Goal: Task Accomplishment & Management: Manage account settings

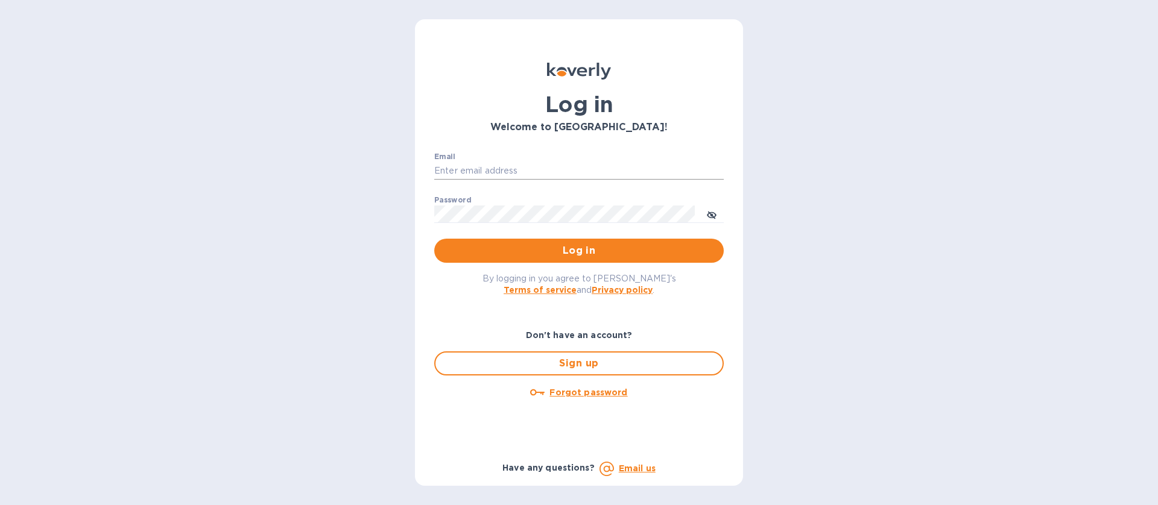
click at [474, 172] on input "Email" at bounding box center [578, 171] width 289 height 18
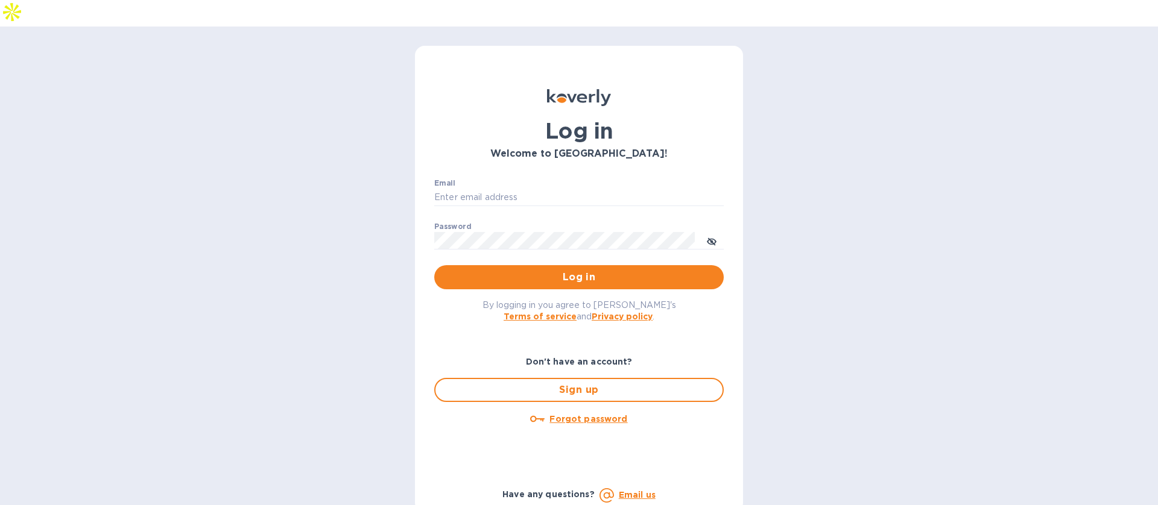
type input "mbrakebill@koverly.com"
click at [536, 270] on span "Log in" at bounding box center [579, 277] width 270 height 14
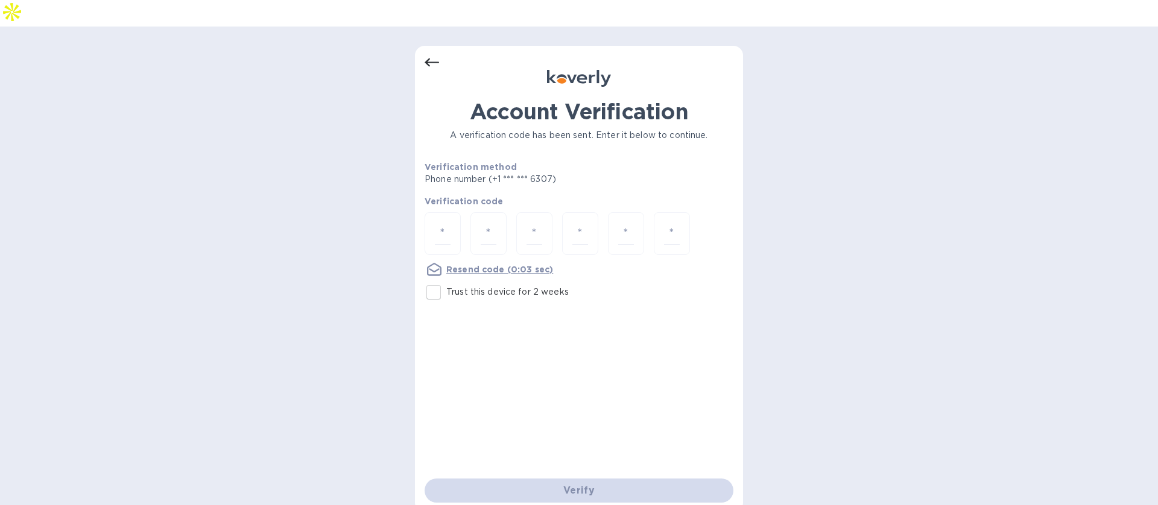
click at [437, 280] on input "Trust this device for 2 weeks" at bounding box center [433, 292] width 25 height 25
checkbox input "true"
click at [444, 223] on input "number" at bounding box center [443, 234] width 16 height 22
type input "3"
type input "5"
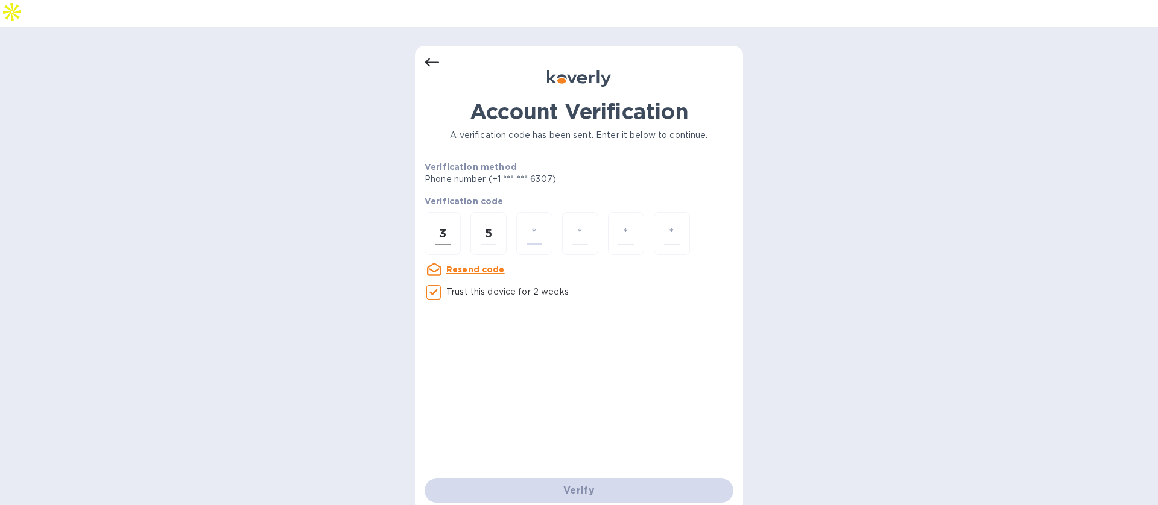
type input "7"
type input "3"
type input "6"
type input "3"
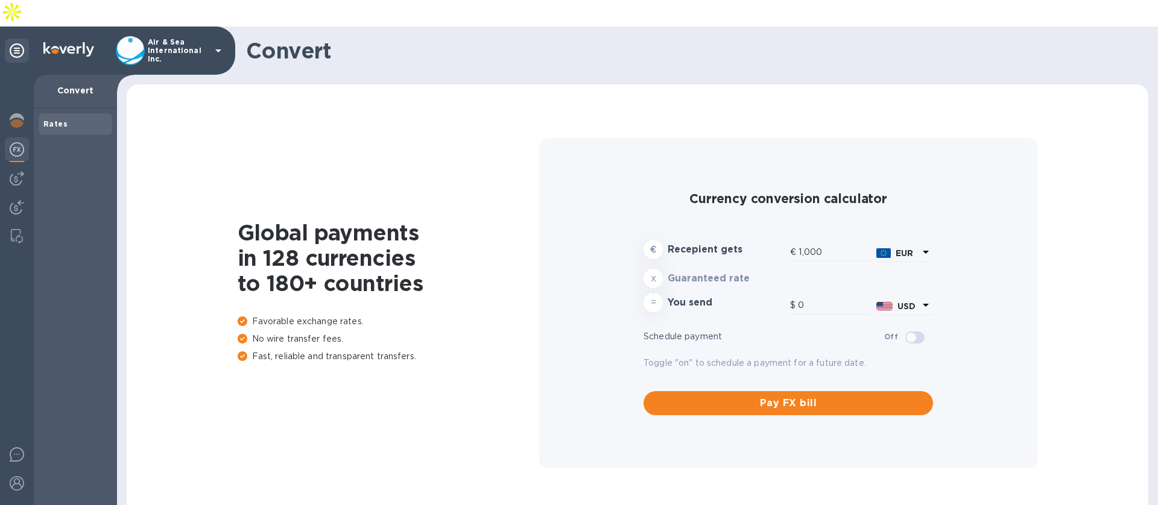
type input "1,178.18"
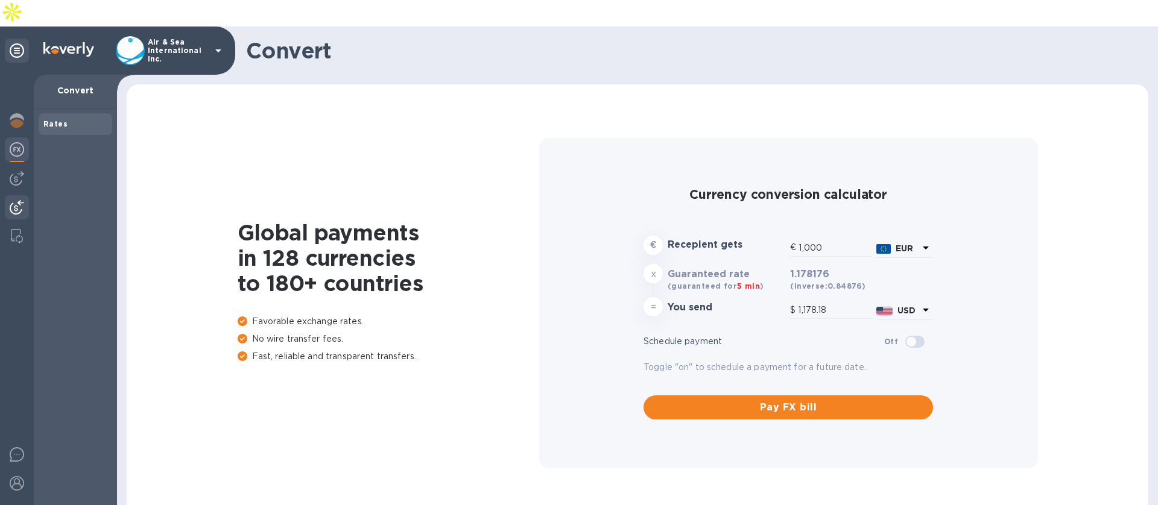
click at [21, 200] on img at bounding box center [17, 207] width 14 height 14
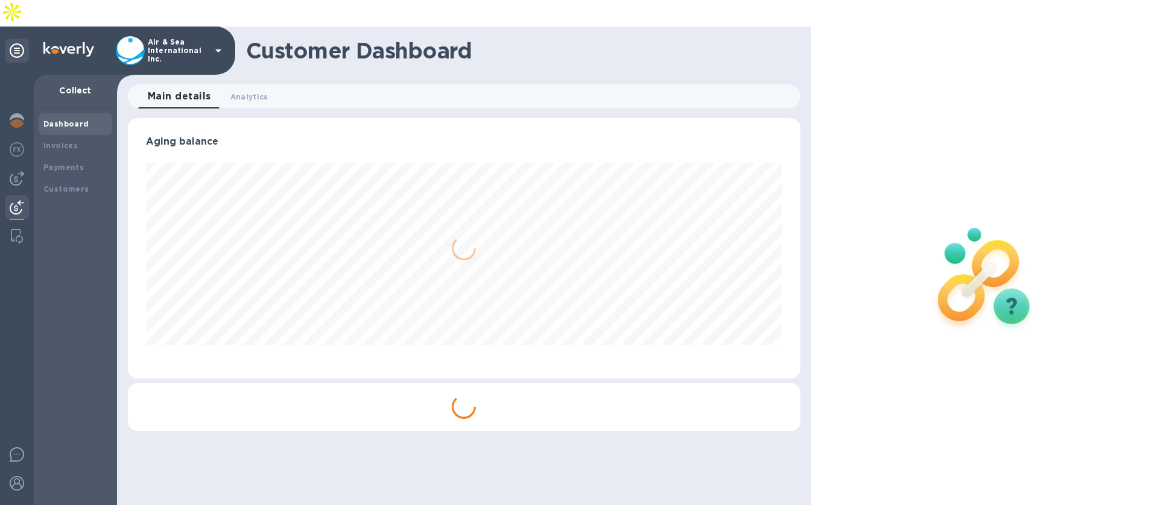
scroll to position [261, 672]
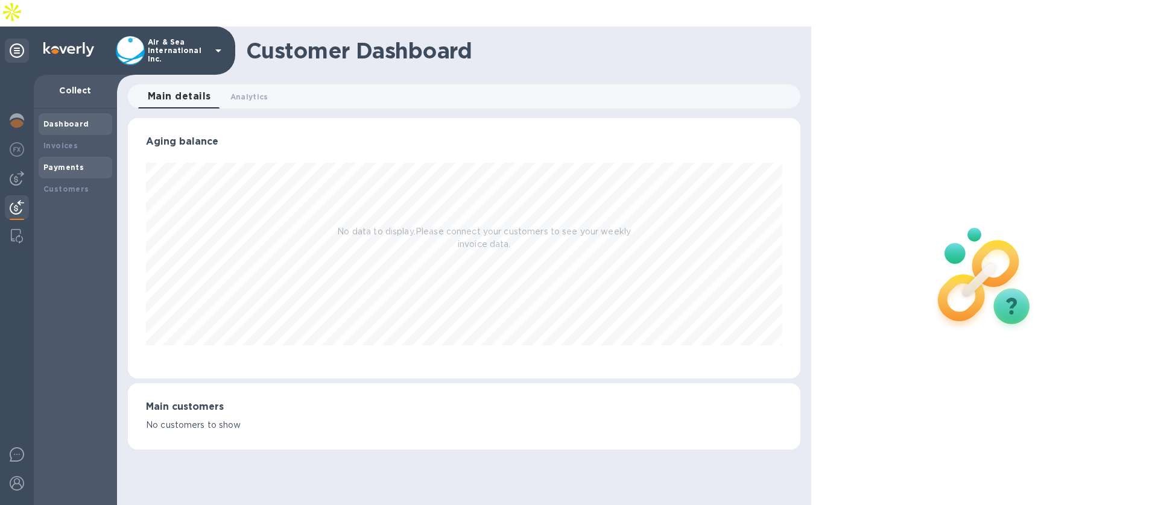
click at [58, 163] on b "Payments" at bounding box center [63, 167] width 40 height 9
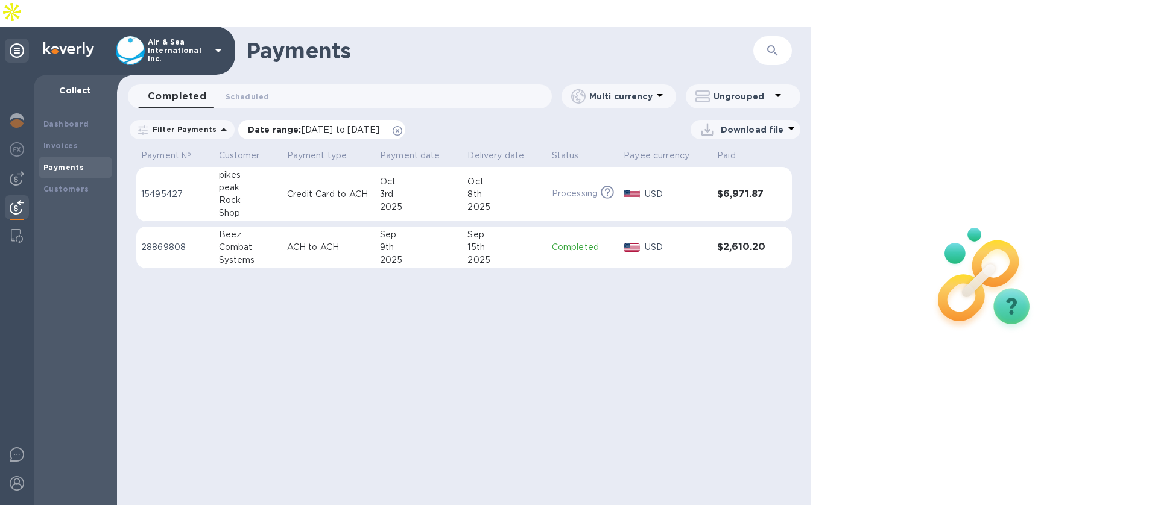
click at [402, 126] on icon at bounding box center [398, 131] width 10 height 10
click at [213, 43] on icon at bounding box center [218, 50] width 14 height 14
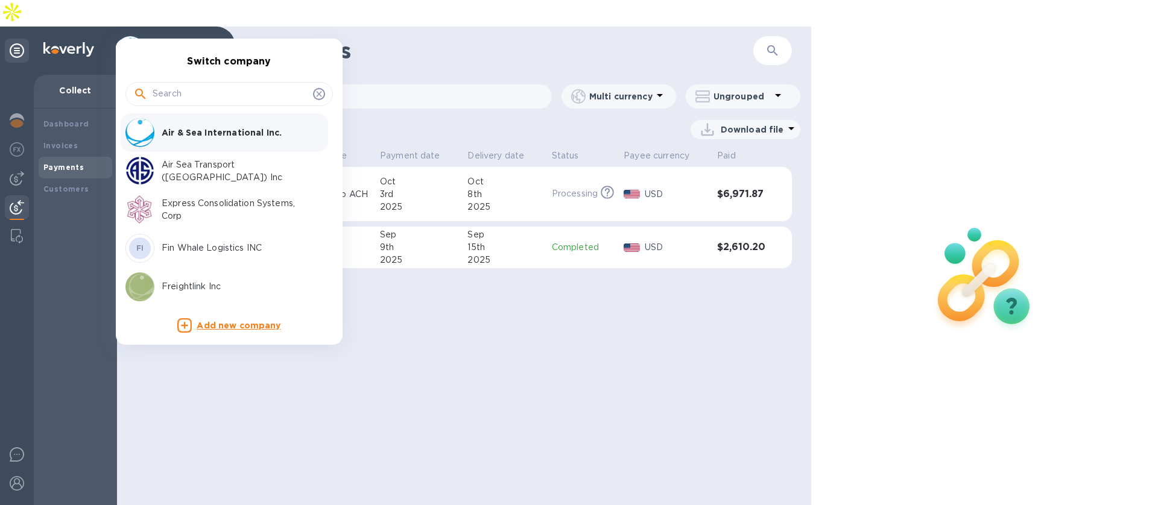
scroll to position [2, 0]
click at [188, 172] on p "Air Sea Transport ([GEOGRAPHIC_DATA]) Inc" at bounding box center [238, 168] width 152 height 25
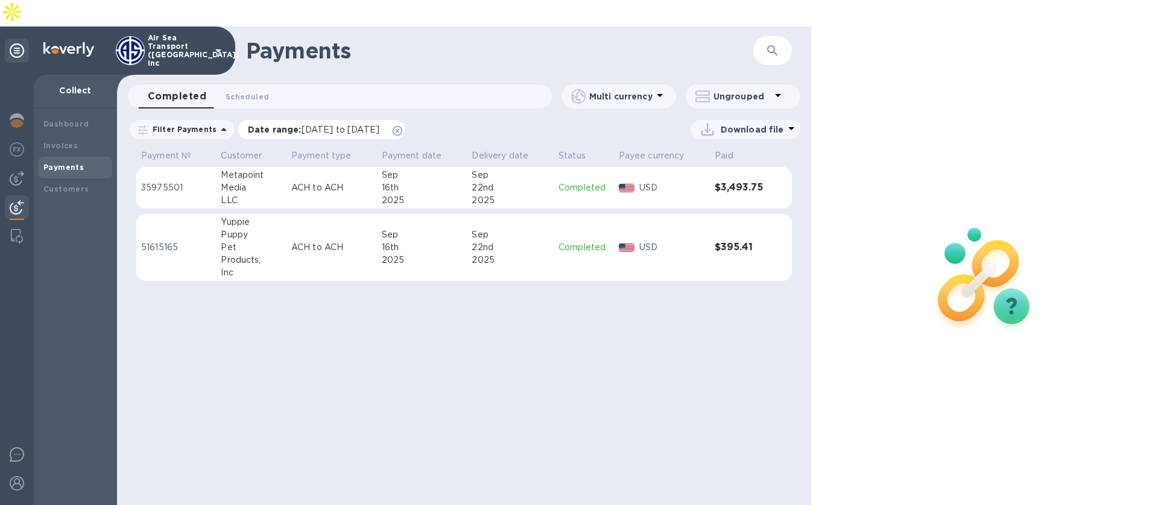
click at [402, 126] on icon at bounding box center [398, 131] width 10 height 10
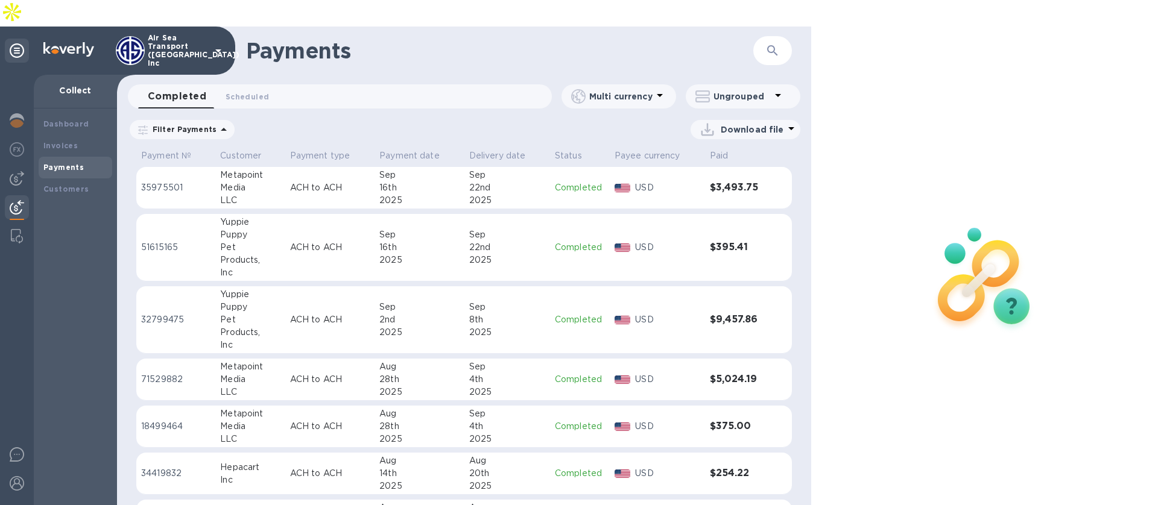
click at [165, 34] on p "Air Sea Transport ([GEOGRAPHIC_DATA]) Inc" at bounding box center [178, 51] width 60 height 34
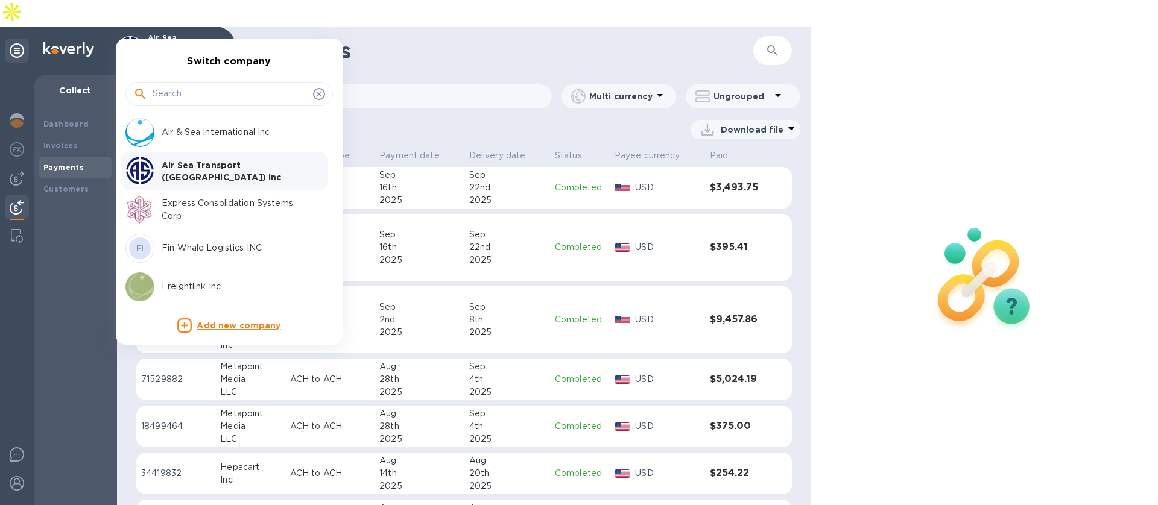
click at [191, 197] on p "Express Consolidation Systems, Corp" at bounding box center [238, 209] width 152 height 25
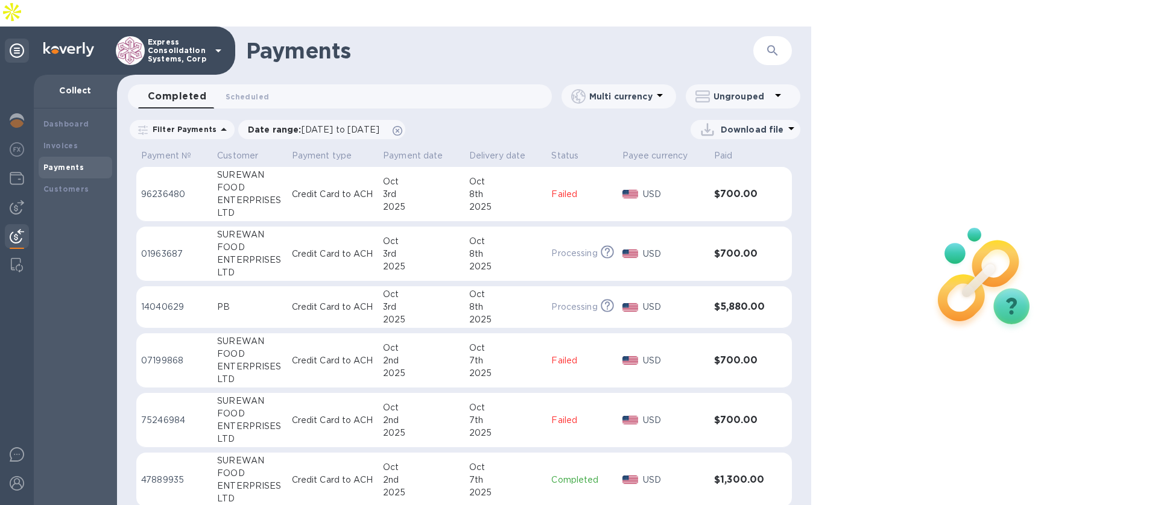
click at [204, 38] on p "Express Consolidation Systems, Corp" at bounding box center [178, 50] width 60 height 25
click at [179, 38] on p "Express Consolidation Systems, Corp" at bounding box center [178, 50] width 60 height 25
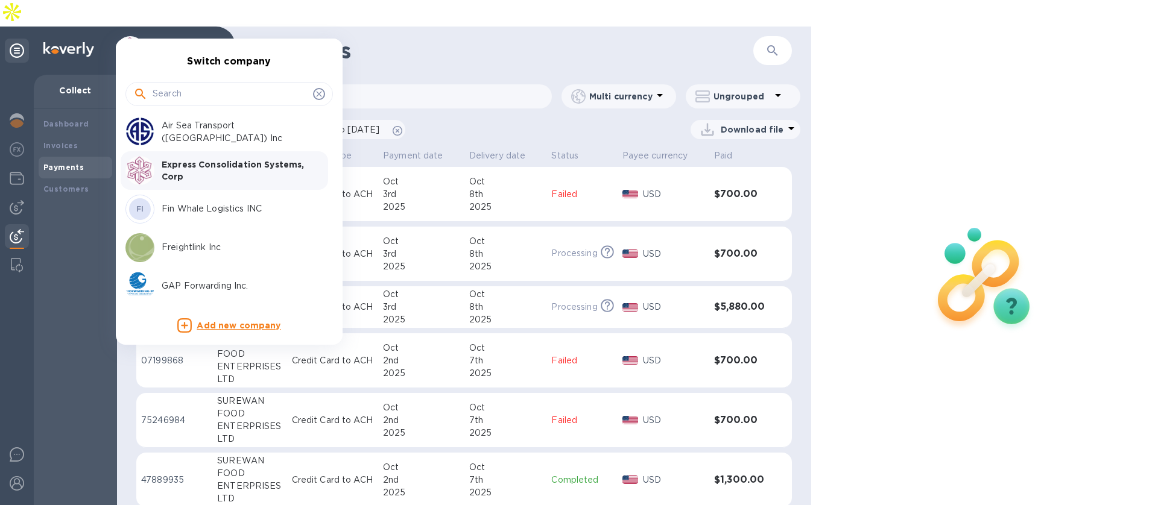
scroll to position [51, 0]
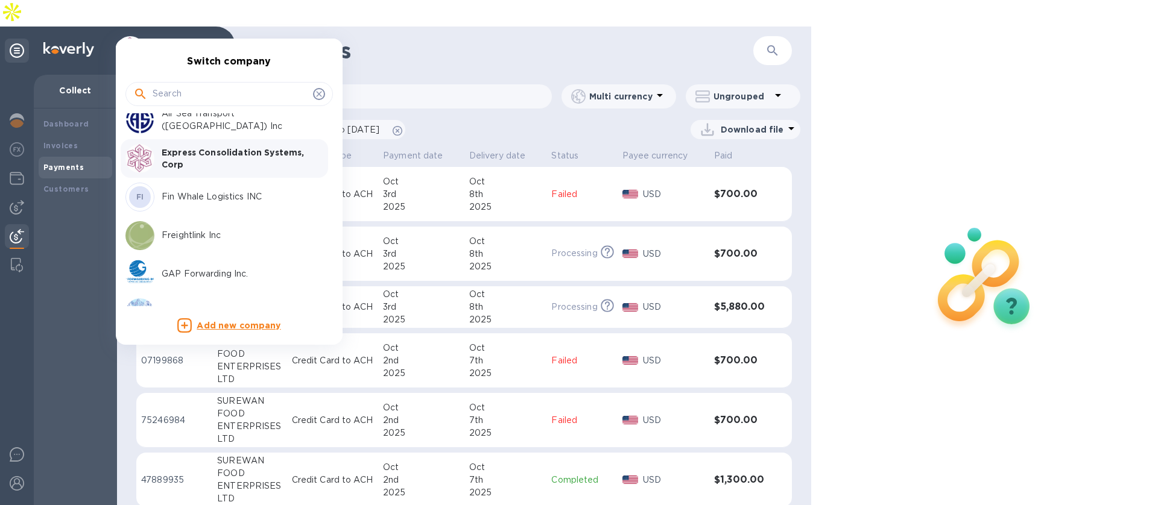
click at [205, 227] on div "Freightlink Inc" at bounding box center [219, 235] width 188 height 29
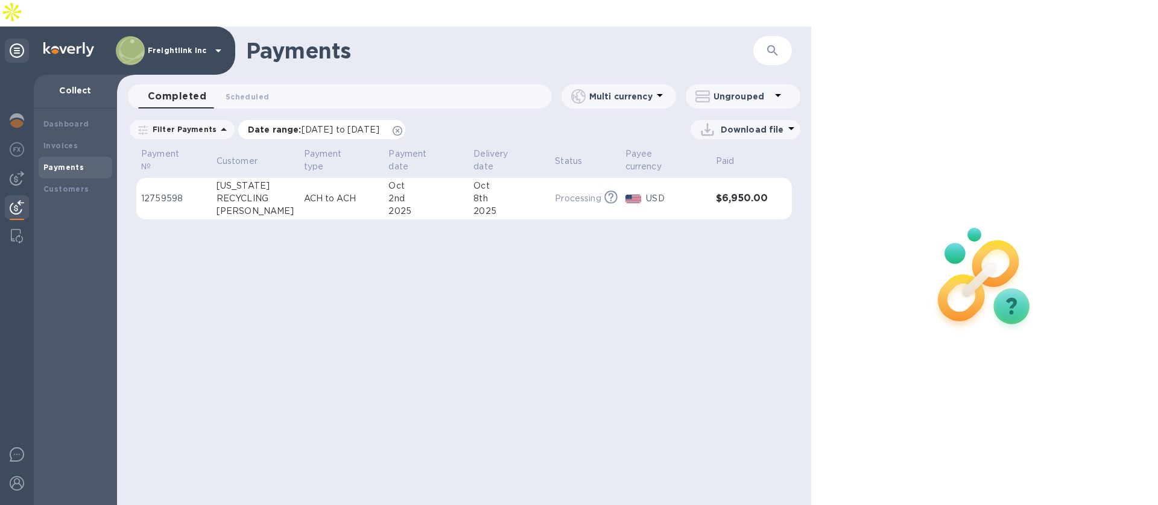
click at [402, 126] on icon at bounding box center [398, 131] width 10 height 10
click at [165, 36] on div "Freightlink Inc" at bounding box center [171, 50] width 110 height 29
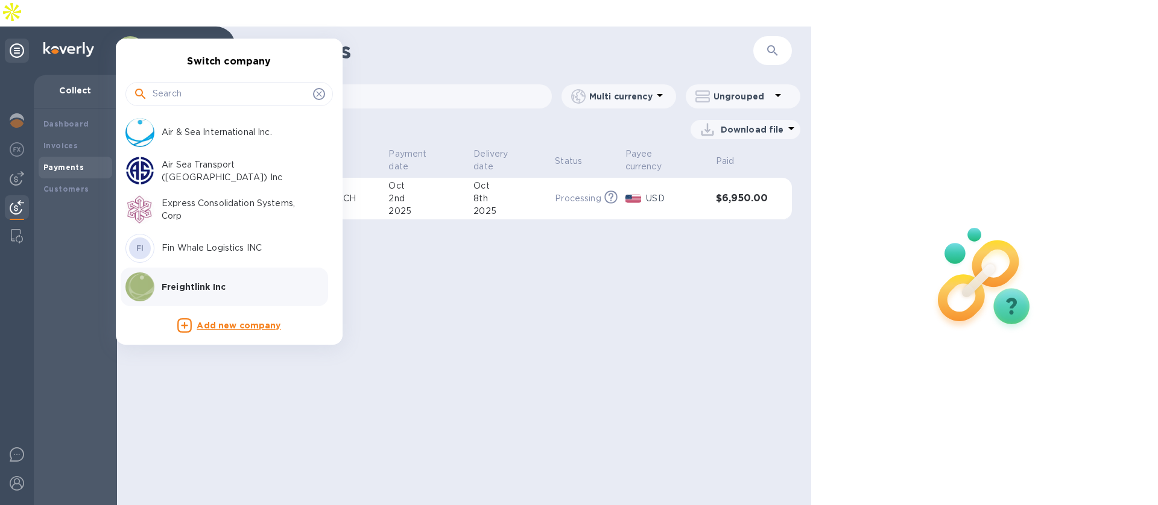
click at [184, 241] on div "FI Fin Whale Logistics INC" at bounding box center [219, 248] width 188 height 29
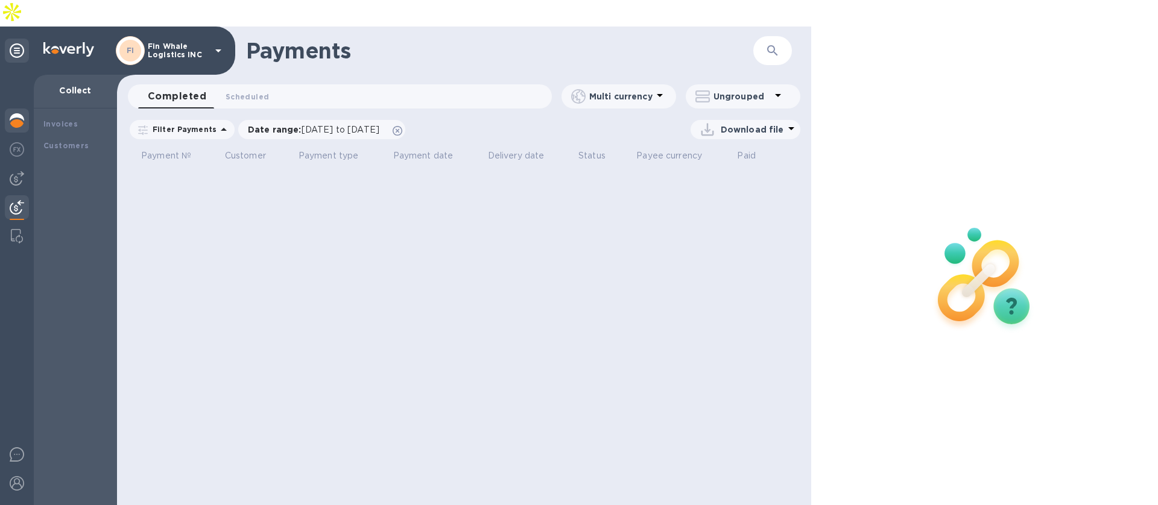
click at [20, 113] on img at bounding box center [17, 120] width 14 height 14
